Goal: Task Accomplishment & Management: Manage account settings

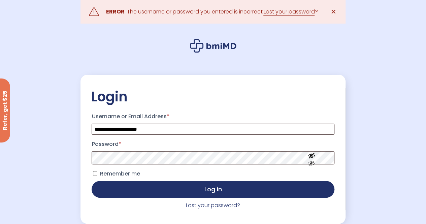
click at [313, 152] on span at bounding box center [213, 157] width 242 height 13
click at [308, 173] on button "Show password" at bounding box center [311, 168] width 38 height 23
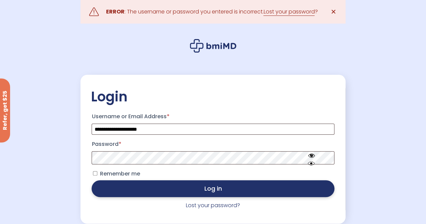
click at [215, 191] on button "Log in" at bounding box center [213, 188] width 242 height 17
click at [212, 192] on button "Log in" at bounding box center [213, 188] width 242 height 17
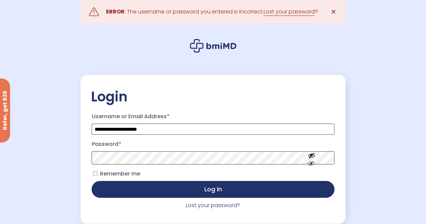
scroll to position [34, 0]
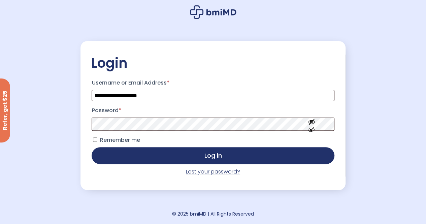
click at [204, 173] on link "Lost your password?" at bounding box center [213, 172] width 54 height 8
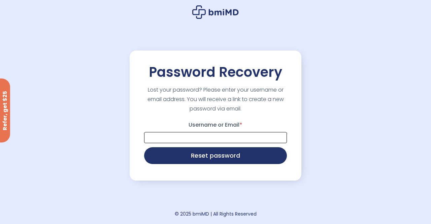
click at [182, 141] on input "Username or Email *" at bounding box center [215, 137] width 143 height 11
type input "**********"
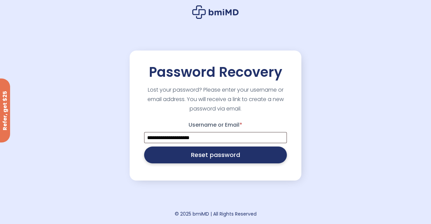
click at [208, 157] on button "Reset password" at bounding box center [215, 154] width 143 height 17
